Goal: Task Accomplishment & Management: Manage account settings

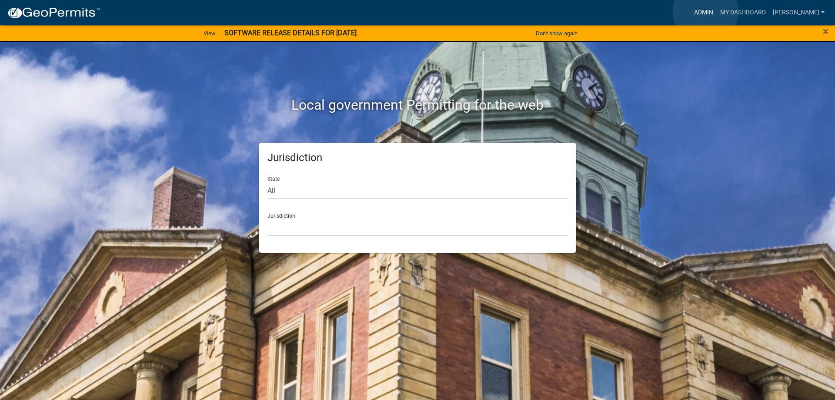
click at [705, 12] on link "Admin" at bounding box center [704, 12] width 26 height 17
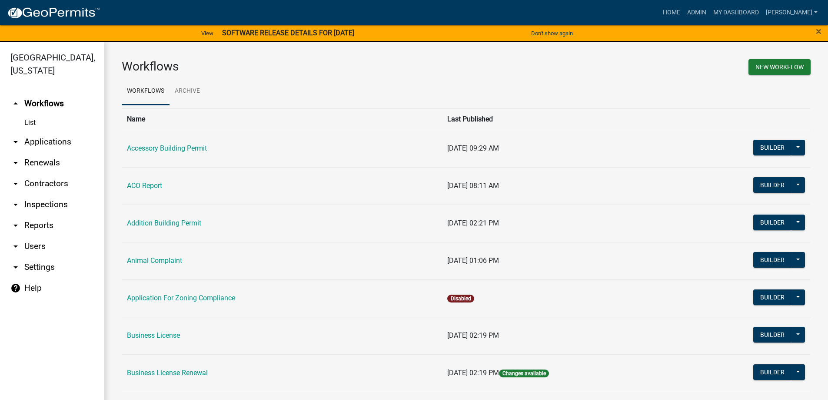
click at [57, 142] on link "arrow_drop_down Applications" at bounding box center [52, 141] width 104 height 21
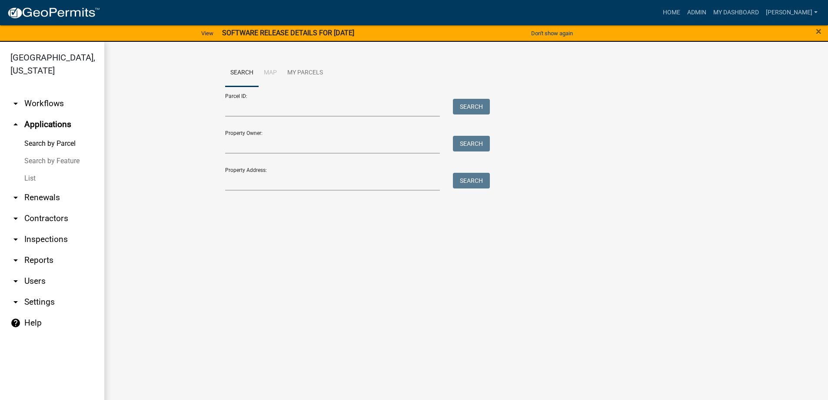
click at [33, 179] on link "List" at bounding box center [52, 178] width 104 height 17
